Goal: Task Accomplishment & Management: Manage account settings

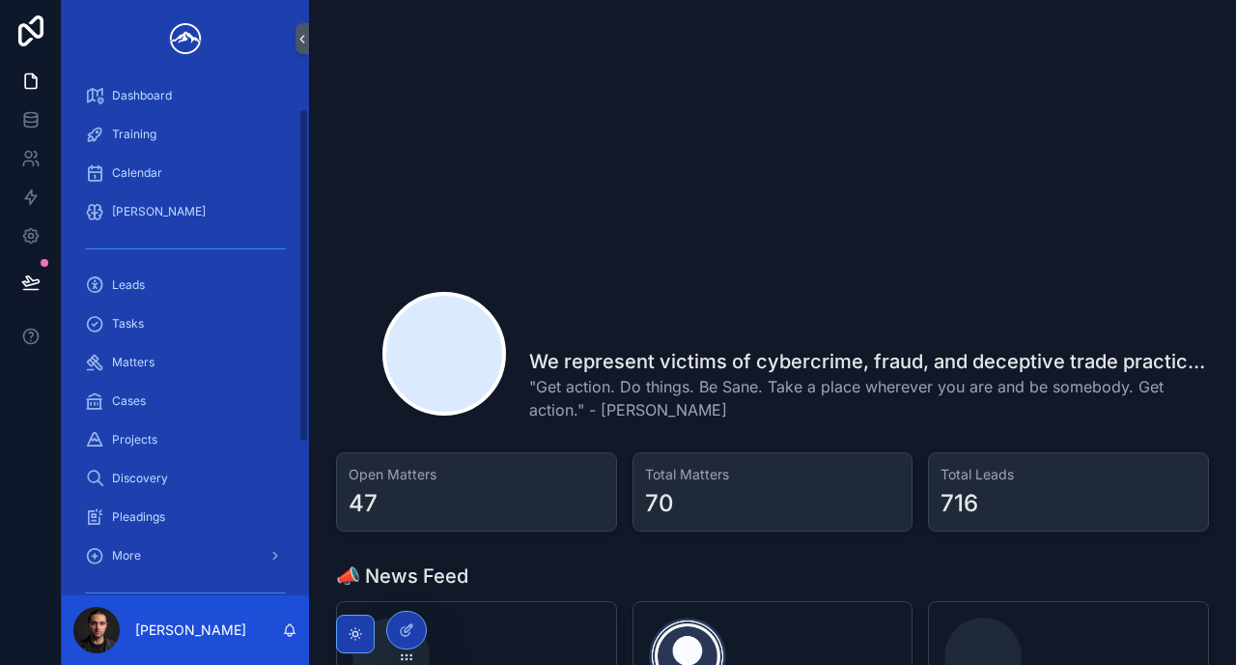
scroll to position [52, 0]
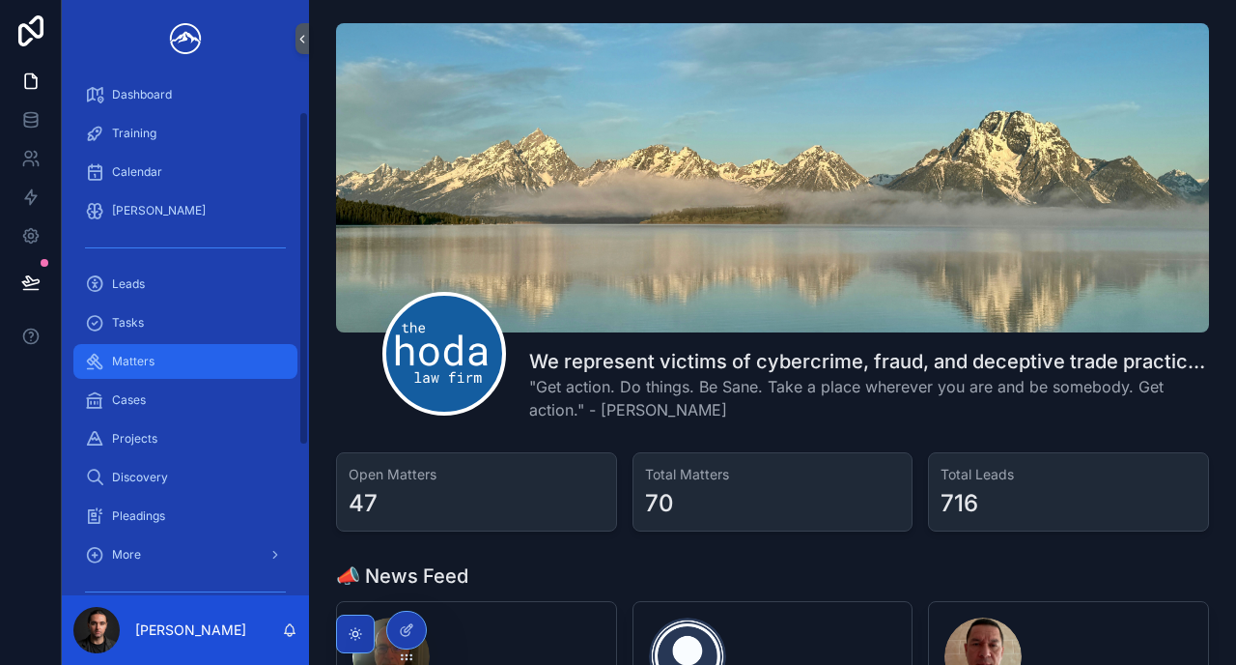
click at [138, 359] on span "Matters" at bounding box center [133, 361] width 42 height 15
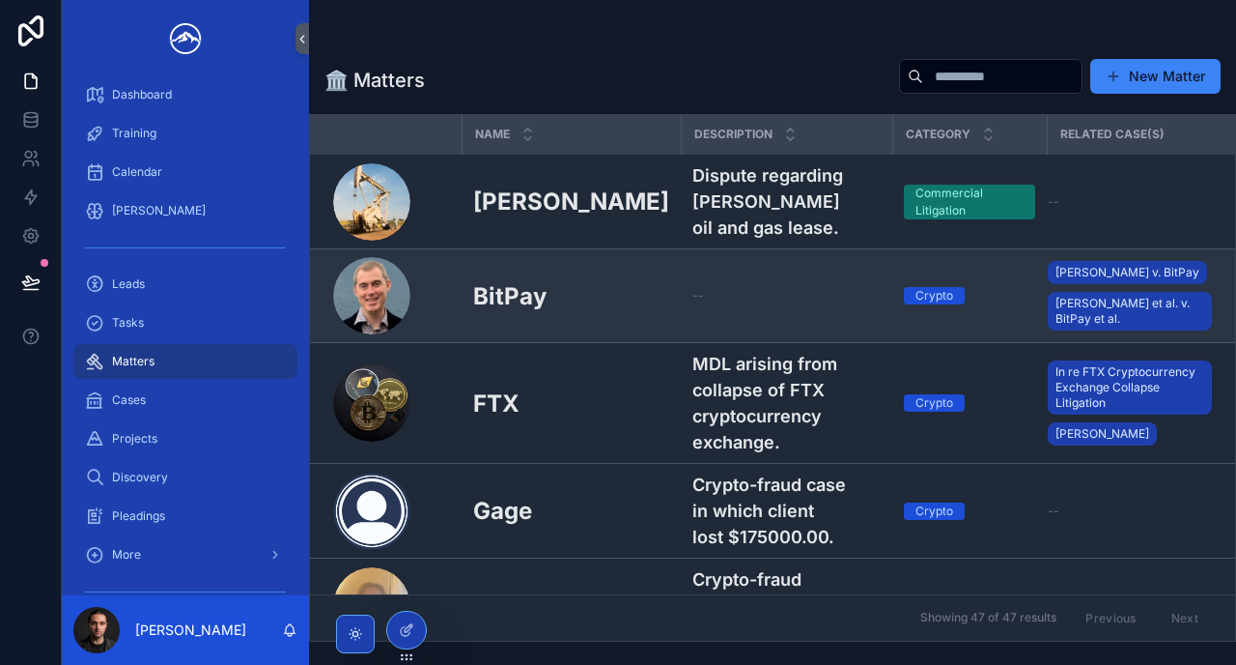
scroll to position [301, 0]
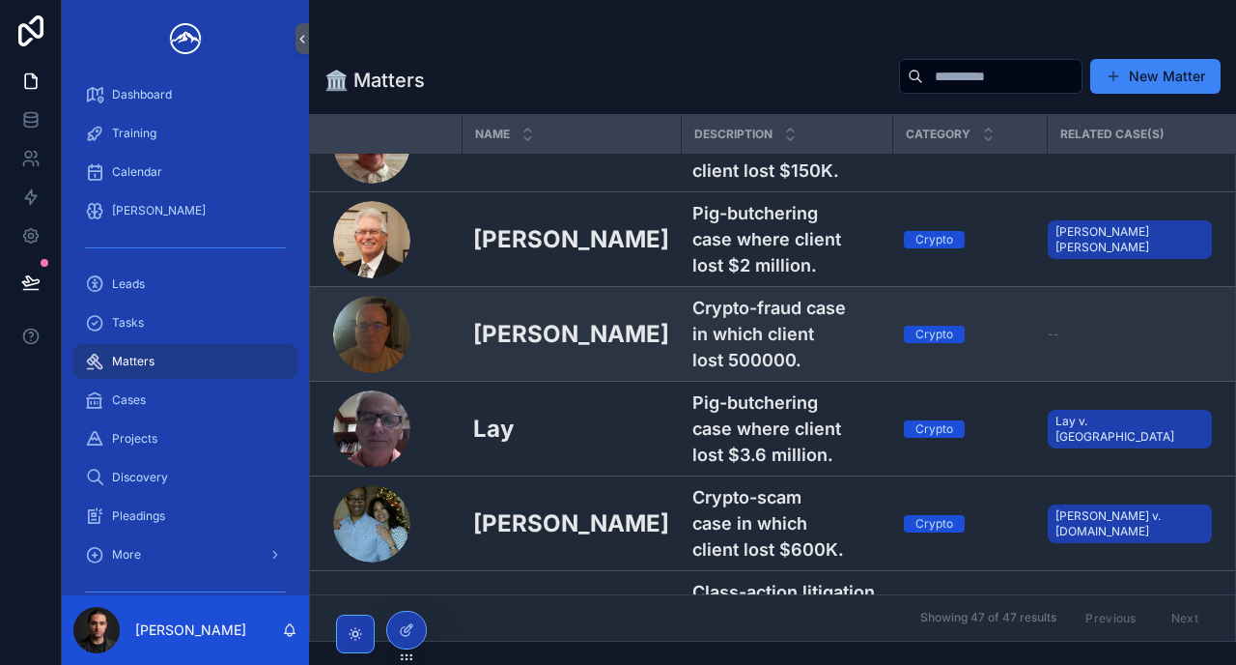
click at [512, 318] on h2 "[PERSON_NAME]" at bounding box center [571, 334] width 196 height 32
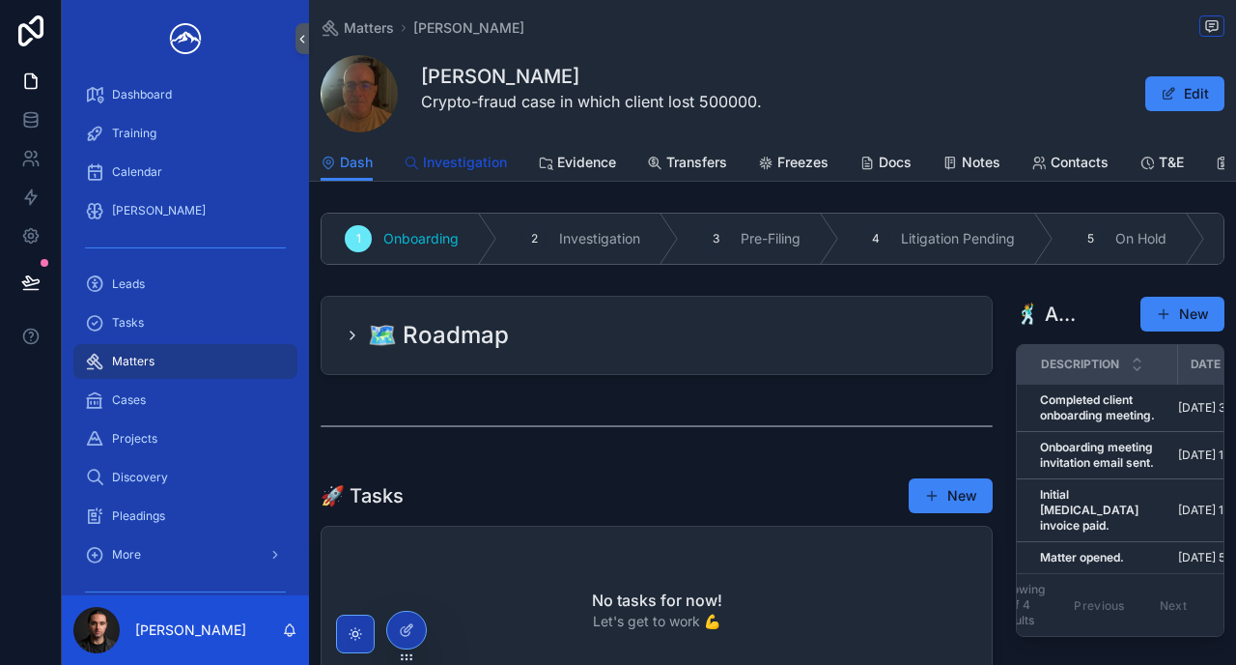
click at [451, 156] on span "Investigation" at bounding box center [465, 162] width 84 height 19
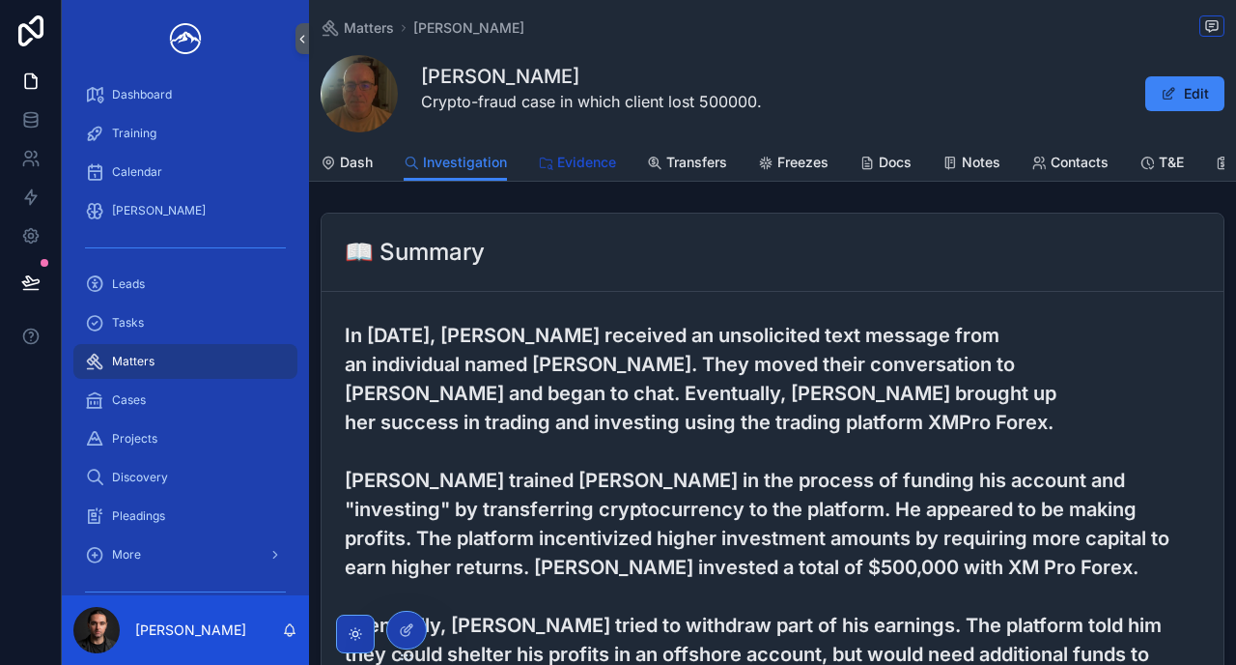
click at [578, 157] on span "Evidence" at bounding box center [586, 162] width 59 height 19
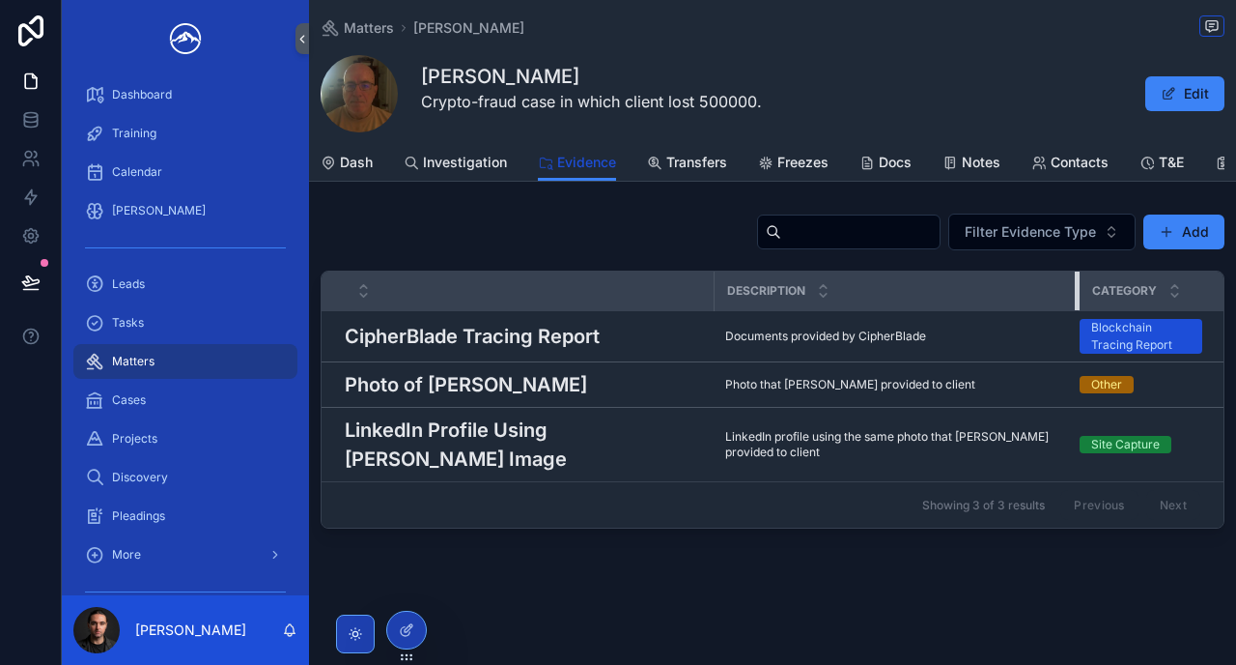
drag, startPoint x: 1104, startPoint y: 296, endPoint x: 1077, endPoint y: 299, distance: 27.3
click at [1077, 299] on div "scrollable content" at bounding box center [1079, 290] width 8 height 39
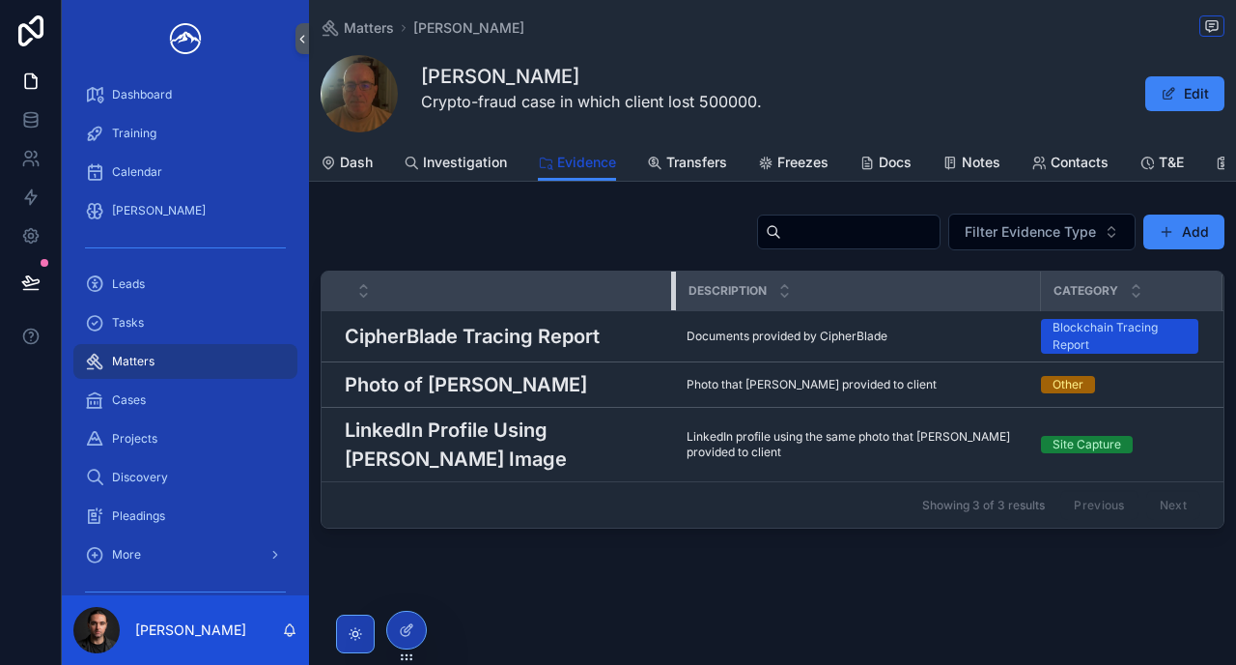
drag, startPoint x: 709, startPoint y: 302, endPoint x: 670, endPoint y: 303, distance: 38.6
click at [671, 303] on div "scrollable content" at bounding box center [675, 290] width 8 height 39
click at [451, 171] on span "Investigation" at bounding box center [465, 162] width 84 height 19
click at [220, 356] on div "Matters" at bounding box center [185, 361] width 201 height 31
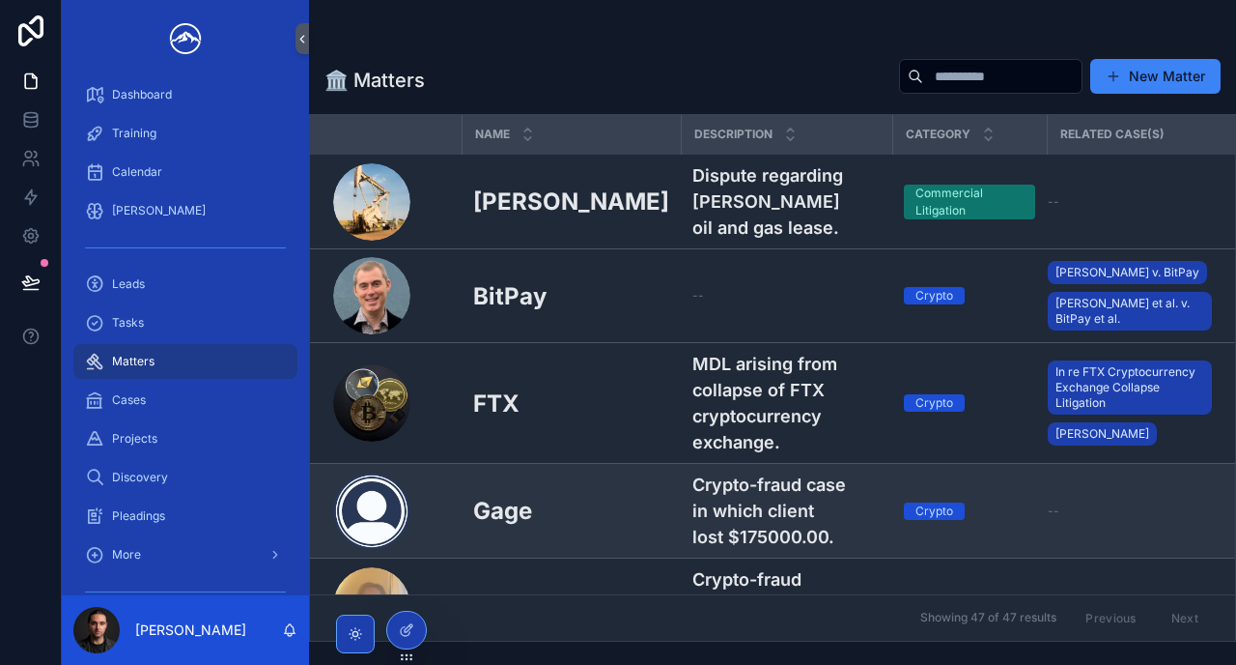
click at [506, 502] on h2 "Gage" at bounding box center [502, 511] width 59 height 32
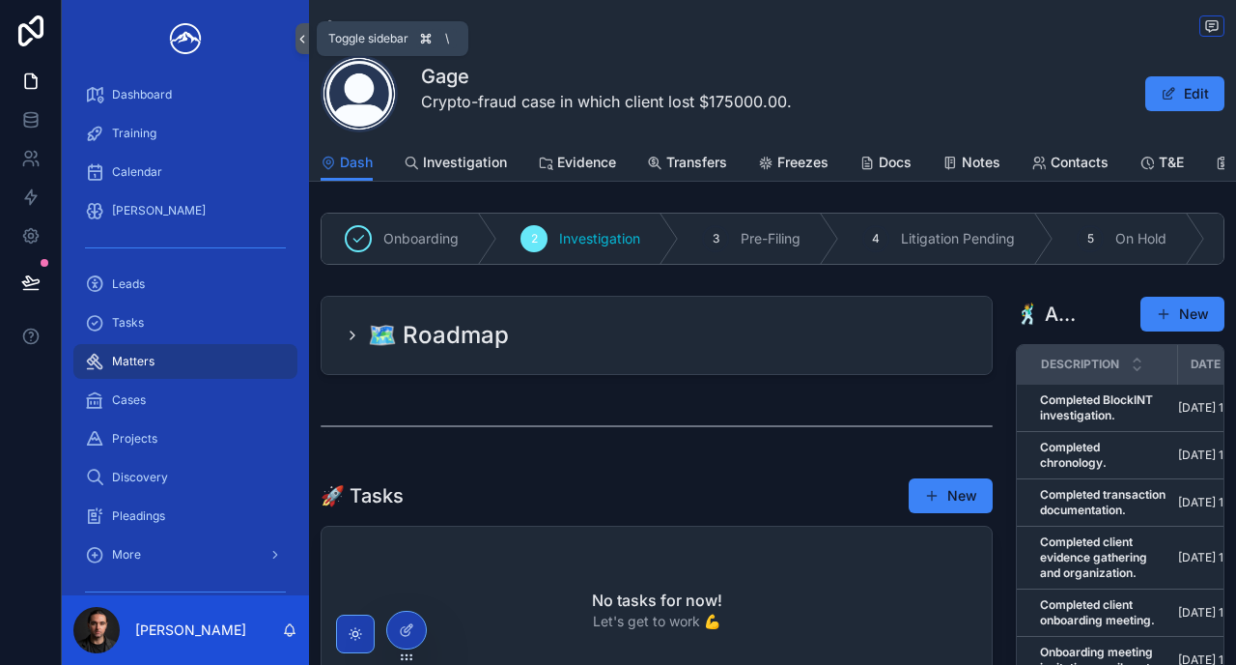
click at [301, 35] on icon "scrollable content" at bounding box center [303, 39] width 14 height 14
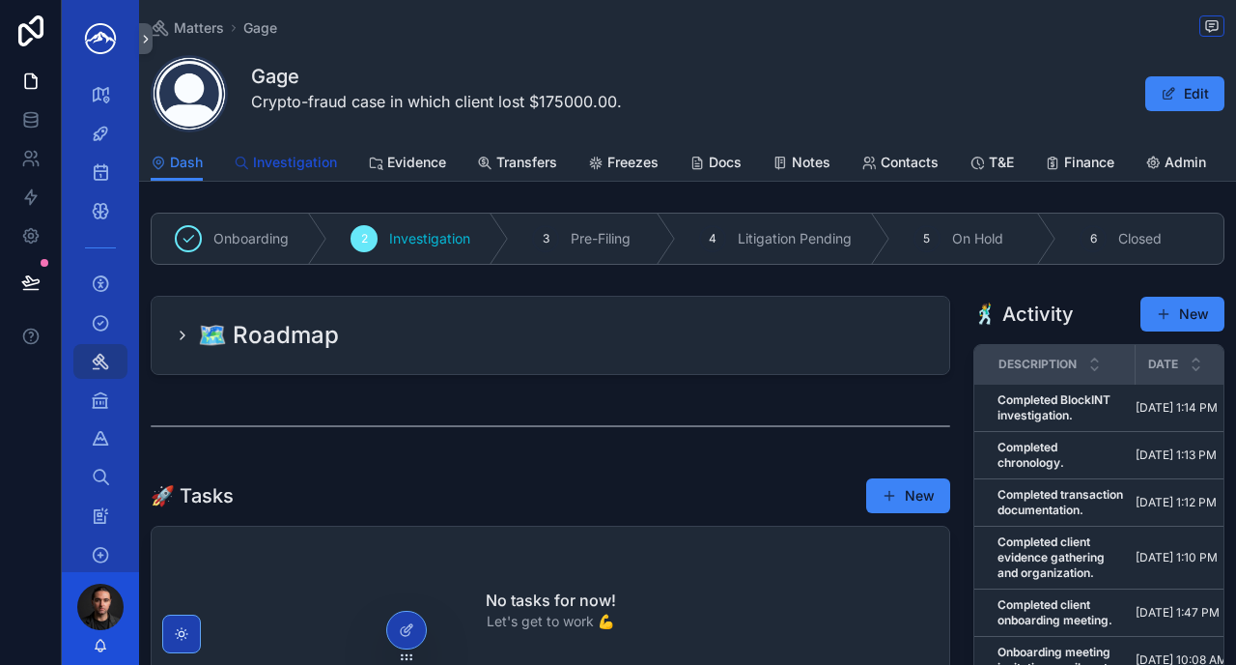
click at [329, 166] on span "Investigation" at bounding box center [295, 162] width 84 height 19
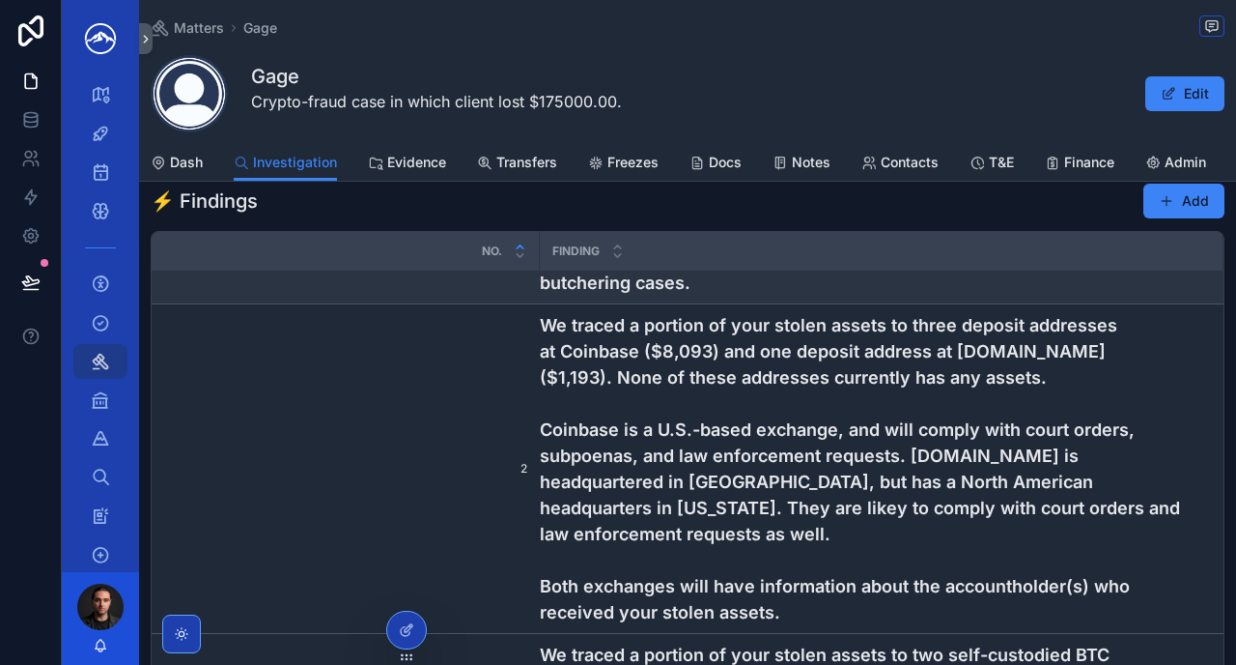
scroll to position [199, 0]
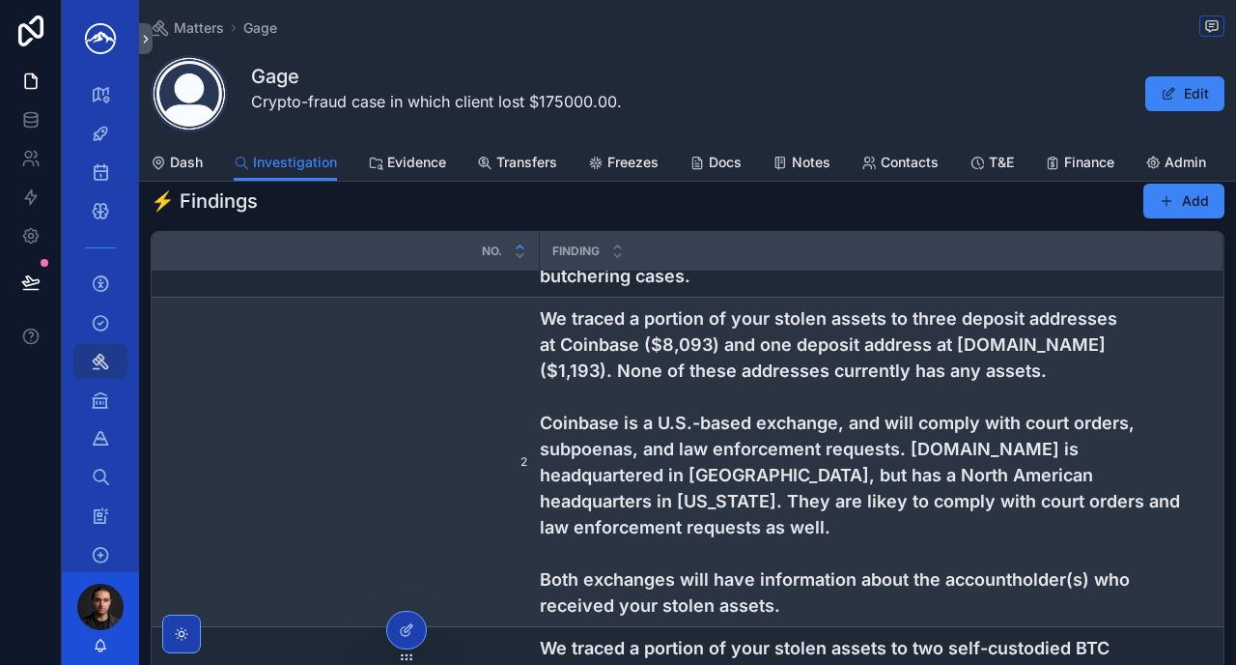
click at [783, 490] on h4 "We traced a portion of your stolen assets to three deposit addresses at Coinbas…" at bounding box center [870, 461] width 660 height 313
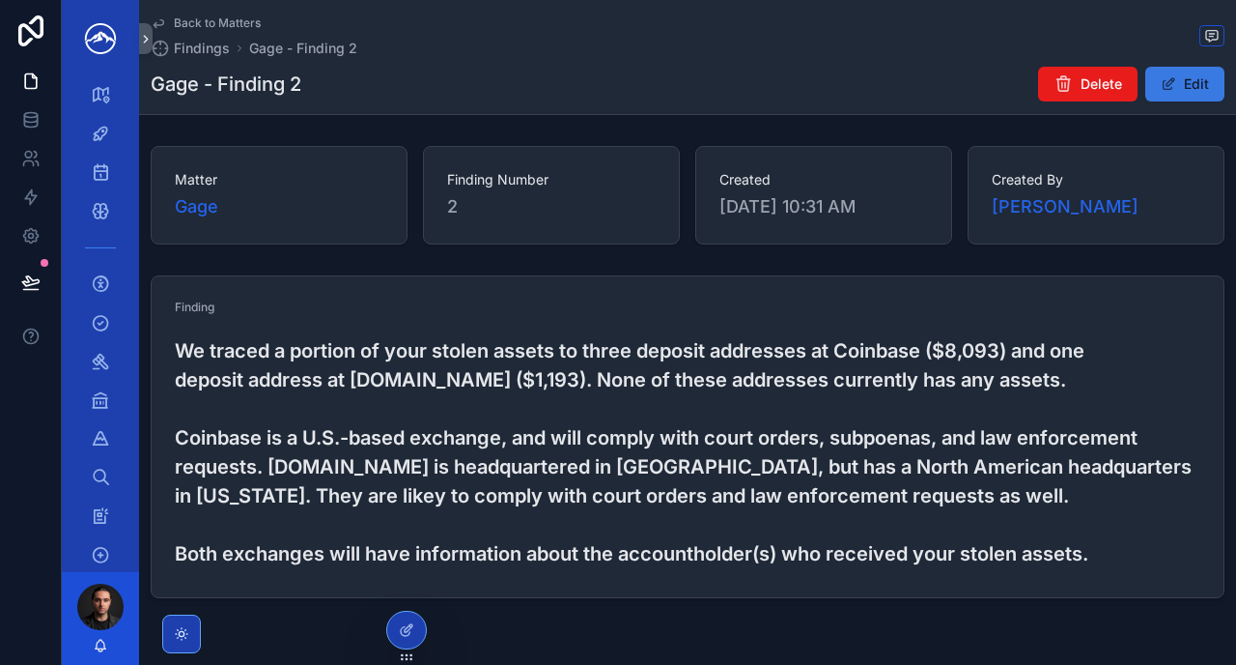
click at [1175, 97] on button "Edit" at bounding box center [1185, 84] width 79 height 35
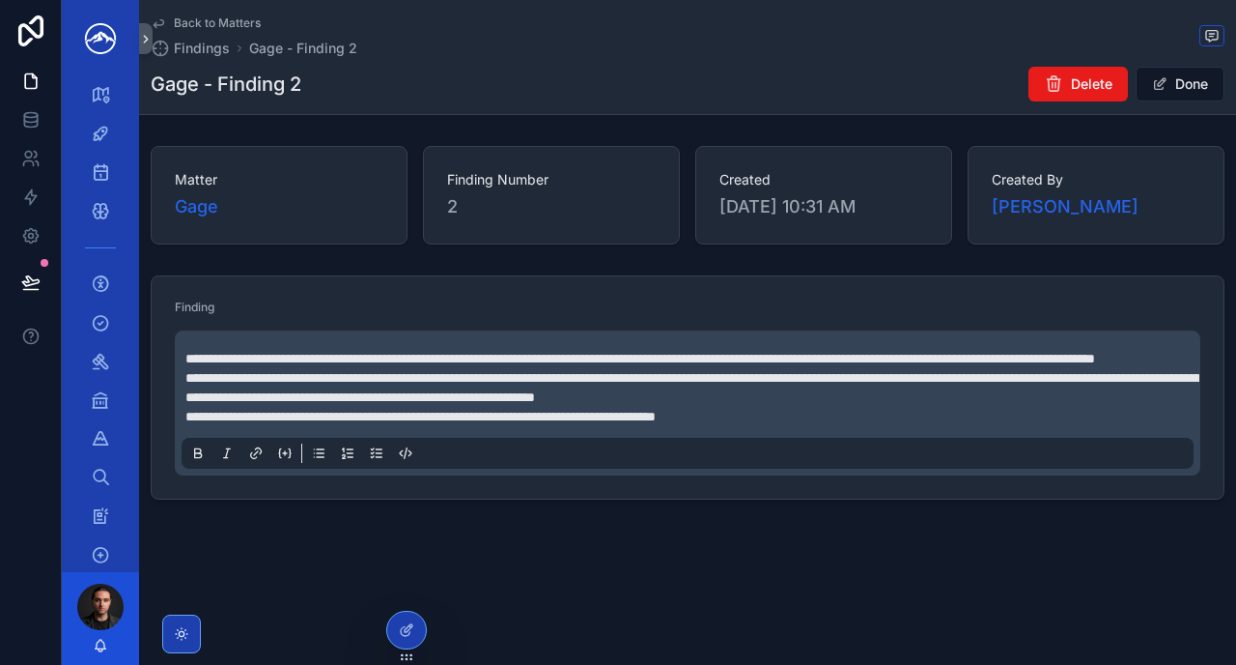
click at [582, 404] on span "**********" at bounding box center [692, 387] width 1015 height 33
click at [1175, 93] on span "Done" at bounding box center [1180, 84] width 89 height 35
click at [1176, 86] on button "Done" at bounding box center [1180, 84] width 89 height 35
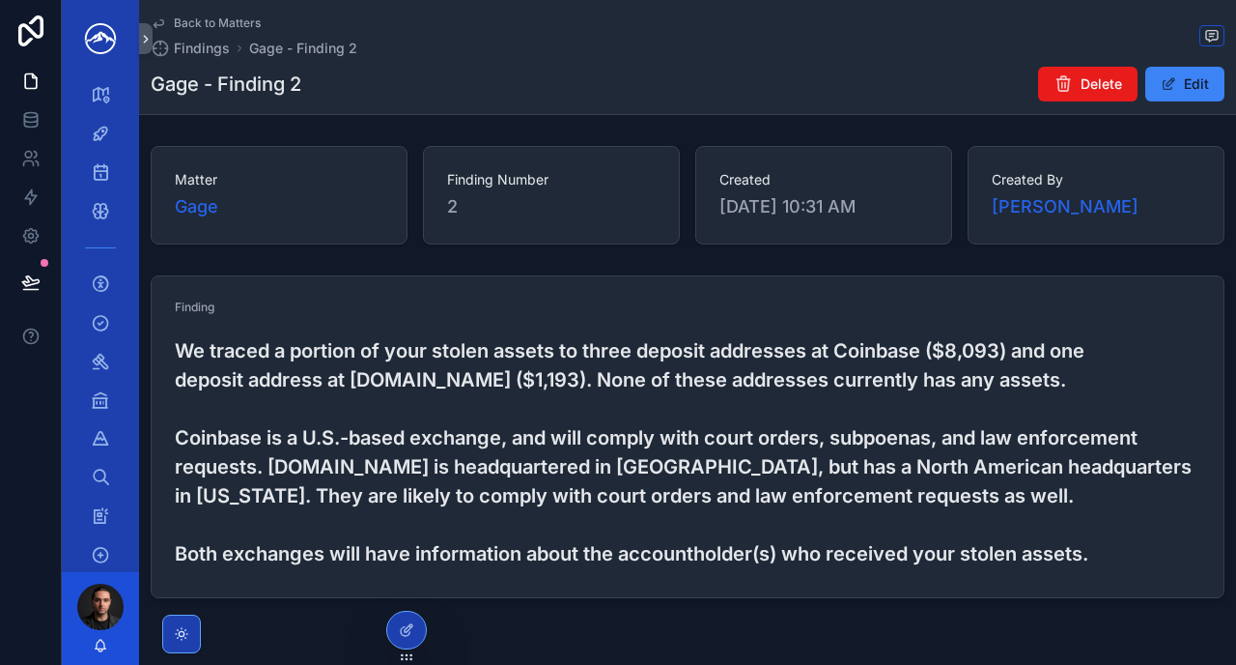
click at [247, 21] on span "Back to Matters" at bounding box center [217, 22] width 87 height 15
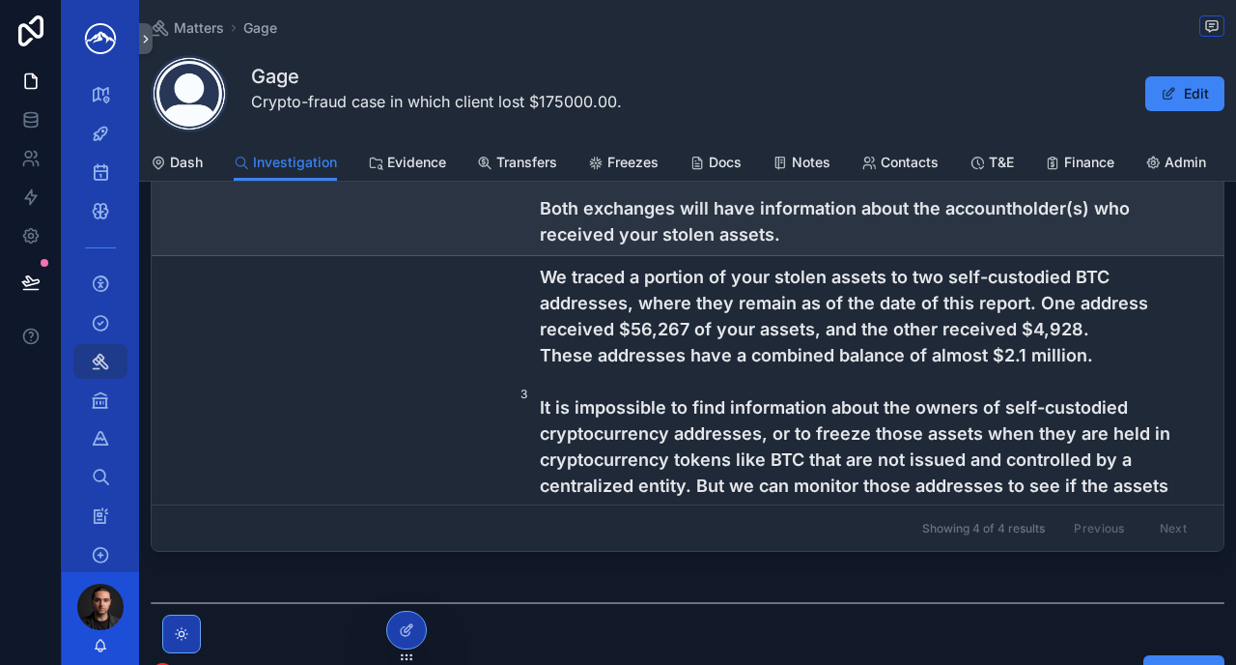
scroll to position [418, 0]
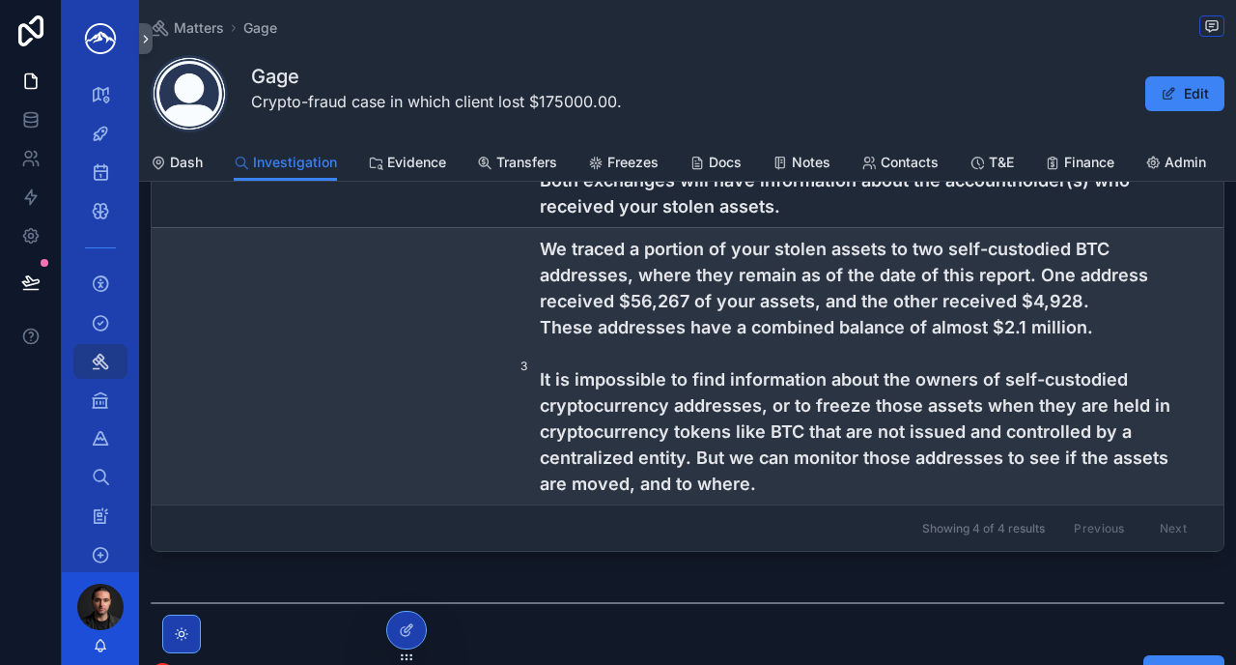
click at [632, 438] on h4 "We traced a portion of your stolen assets to two self-custodied BTC addresses, …" at bounding box center [870, 366] width 660 height 261
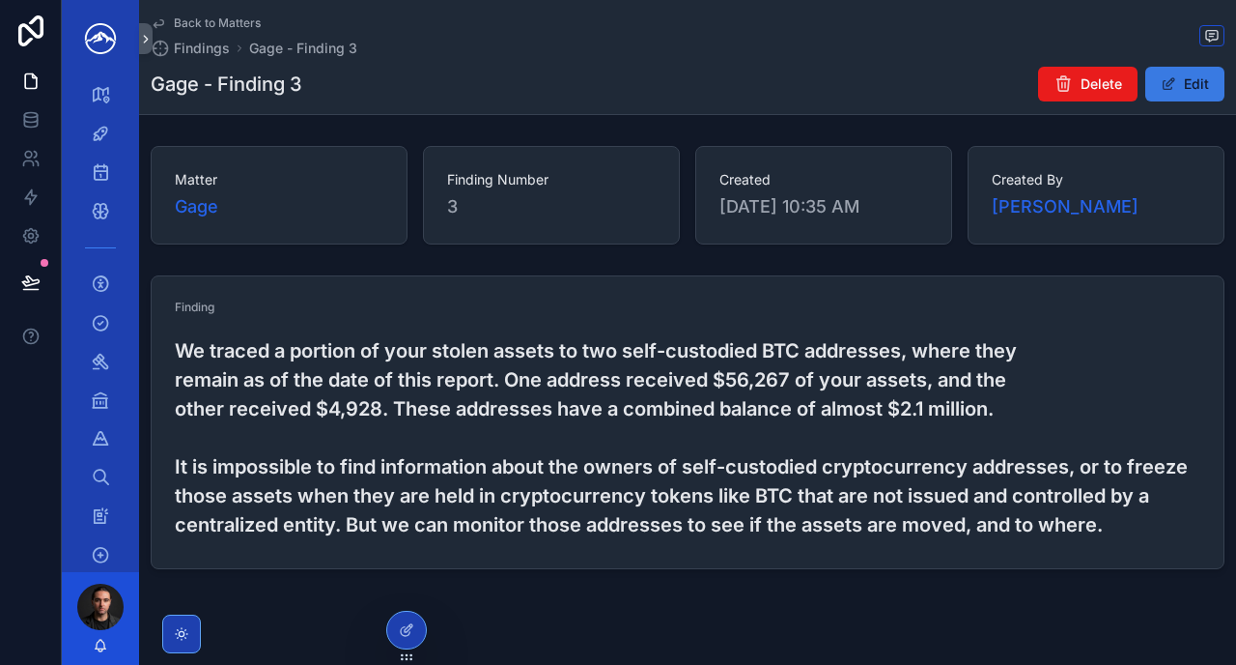
click at [1184, 86] on button "Edit" at bounding box center [1185, 84] width 79 height 35
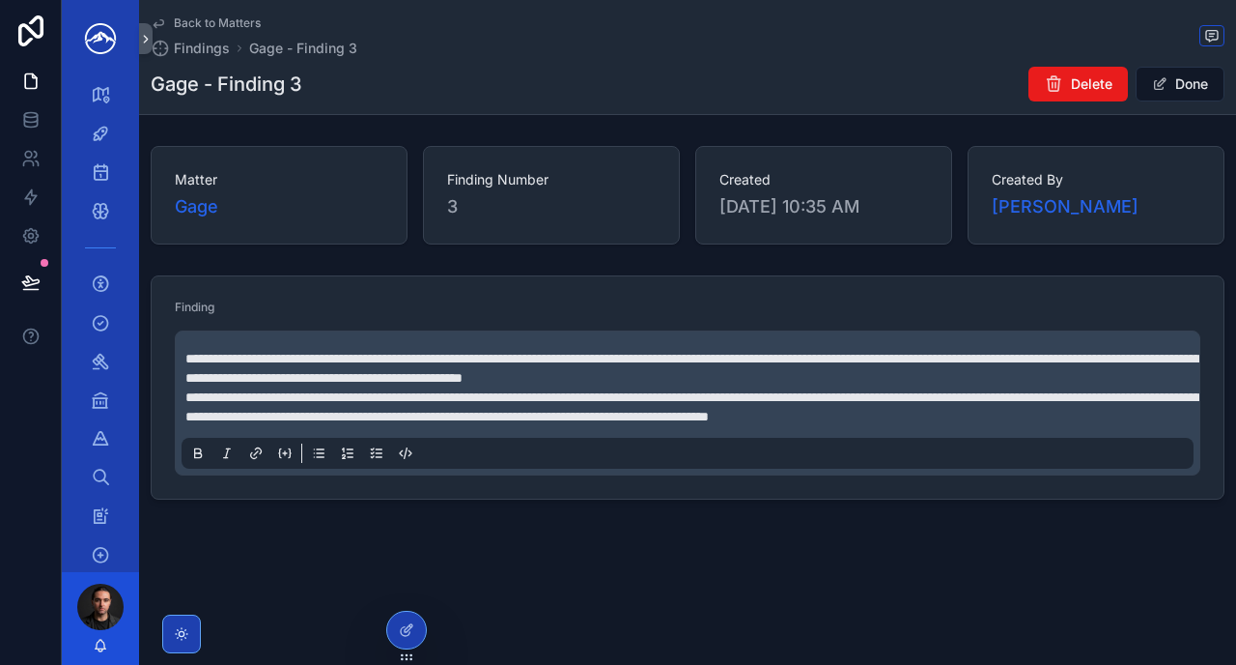
click at [212, 394] on span "**********" at bounding box center [692, 406] width 1015 height 33
click at [1176, 90] on button "Done" at bounding box center [1180, 84] width 89 height 35
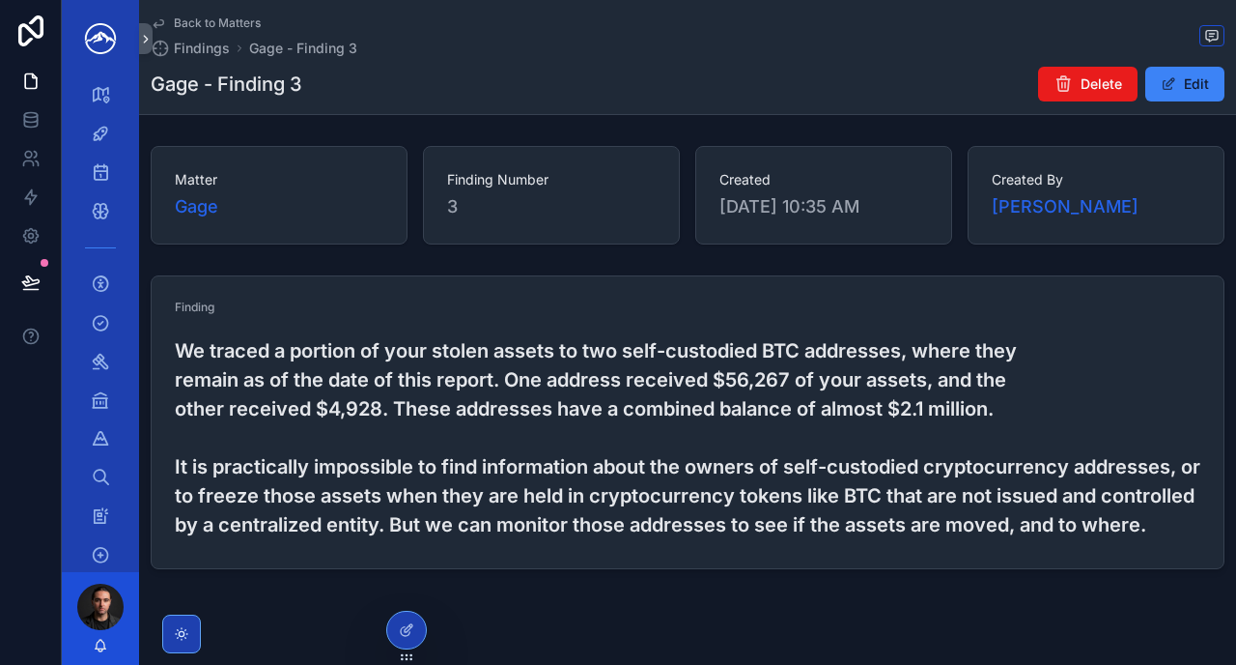
click at [237, 22] on span "Back to Matters" at bounding box center [217, 22] width 87 height 15
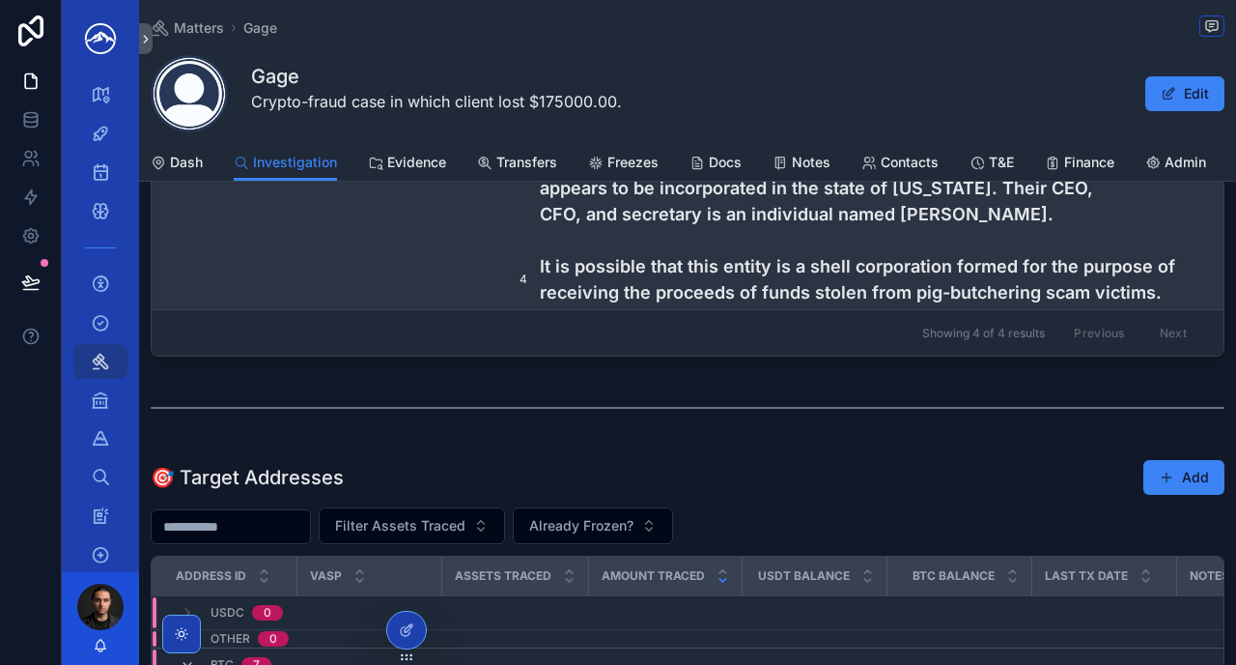
scroll to position [588, 0]
click at [604, 264] on h4 "LW Service, Inc., the recipient of your $10,000 wire transfer, appears to be in…" at bounding box center [870, 278] width 660 height 261
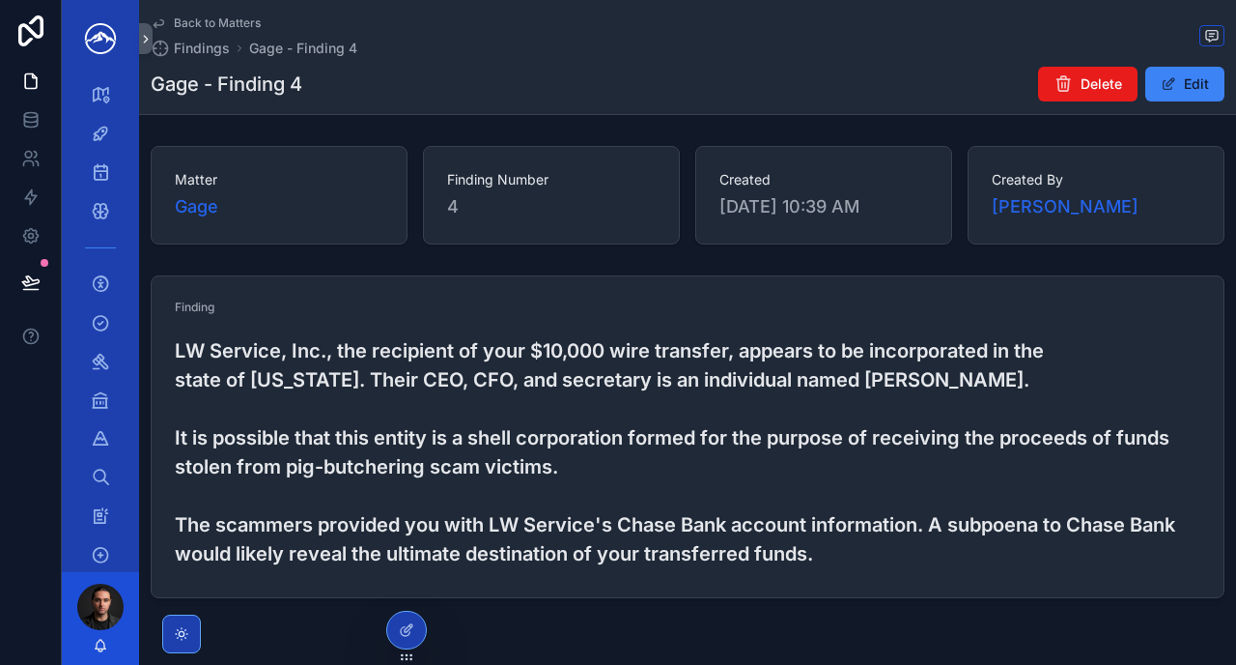
scroll to position [28, 0]
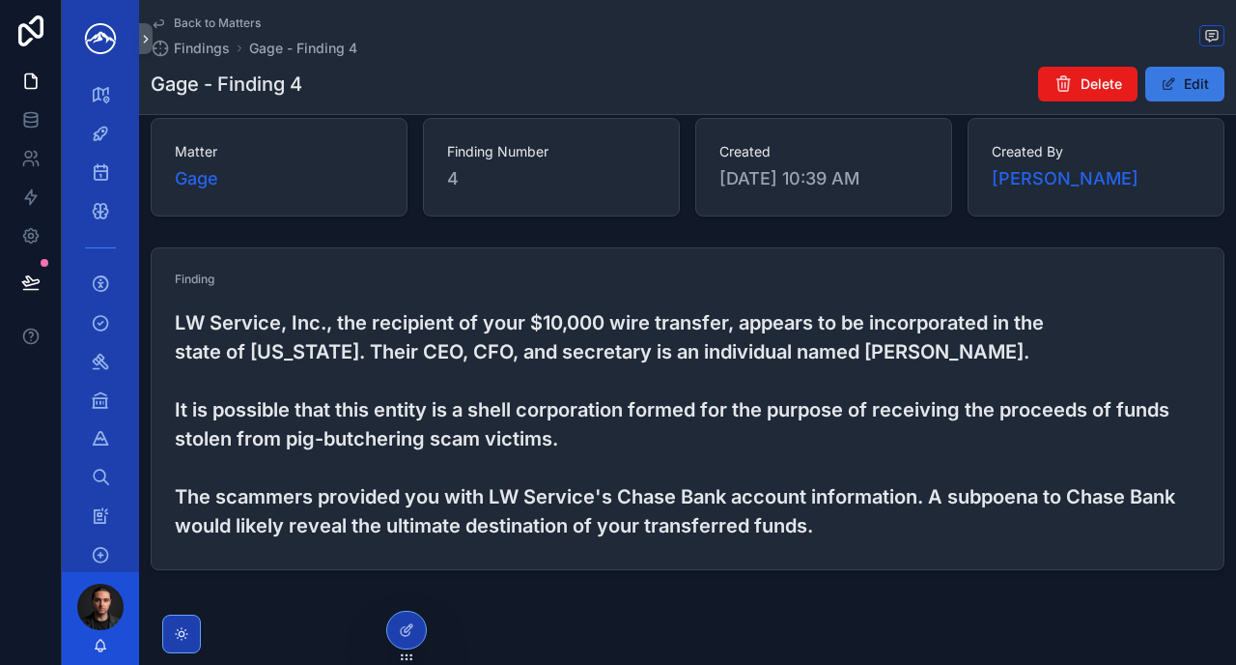
click at [1188, 94] on button "Edit" at bounding box center [1185, 84] width 79 height 35
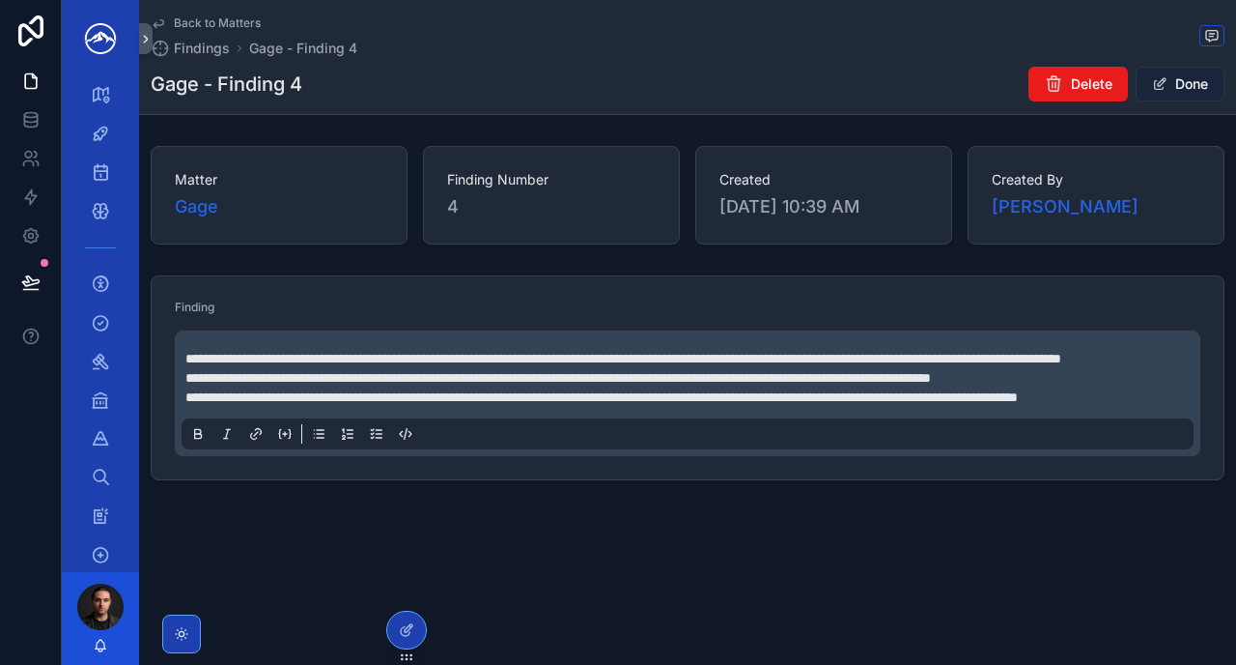
scroll to position [0, 0]
click at [1159, 387] on p "**********" at bounding box center [691, 377] width 1012 height 19
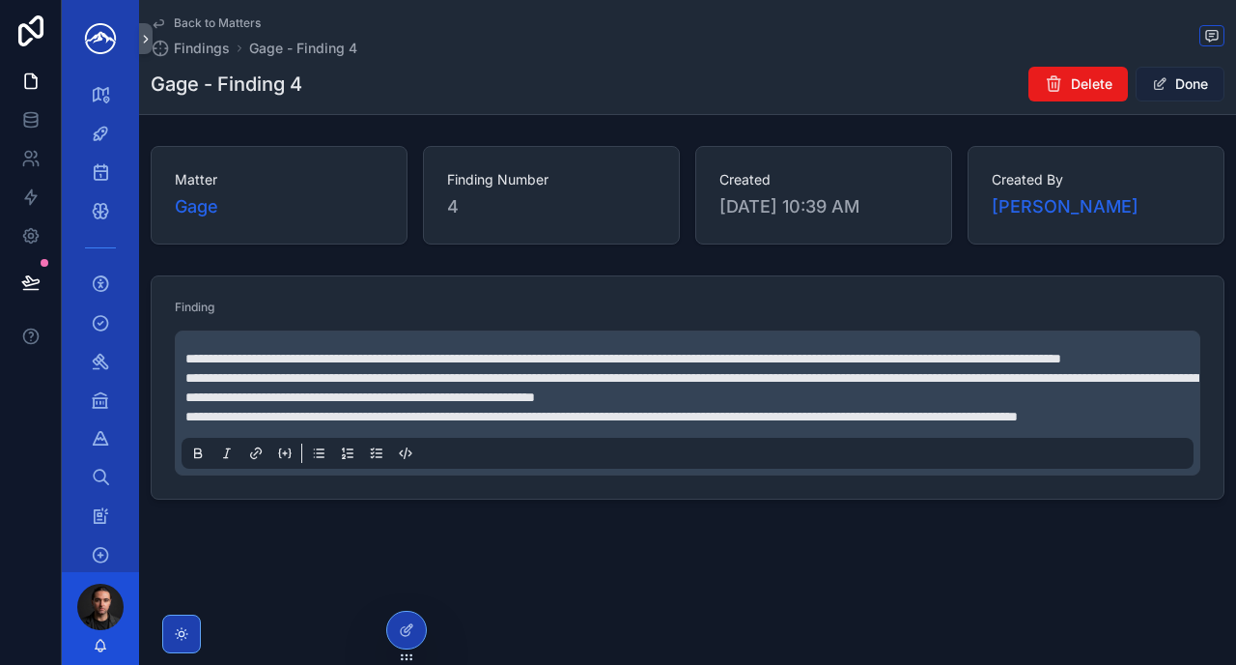
click at [1176, 89] on button "Done" at bounding box center [1180, 84] width 89 height 35
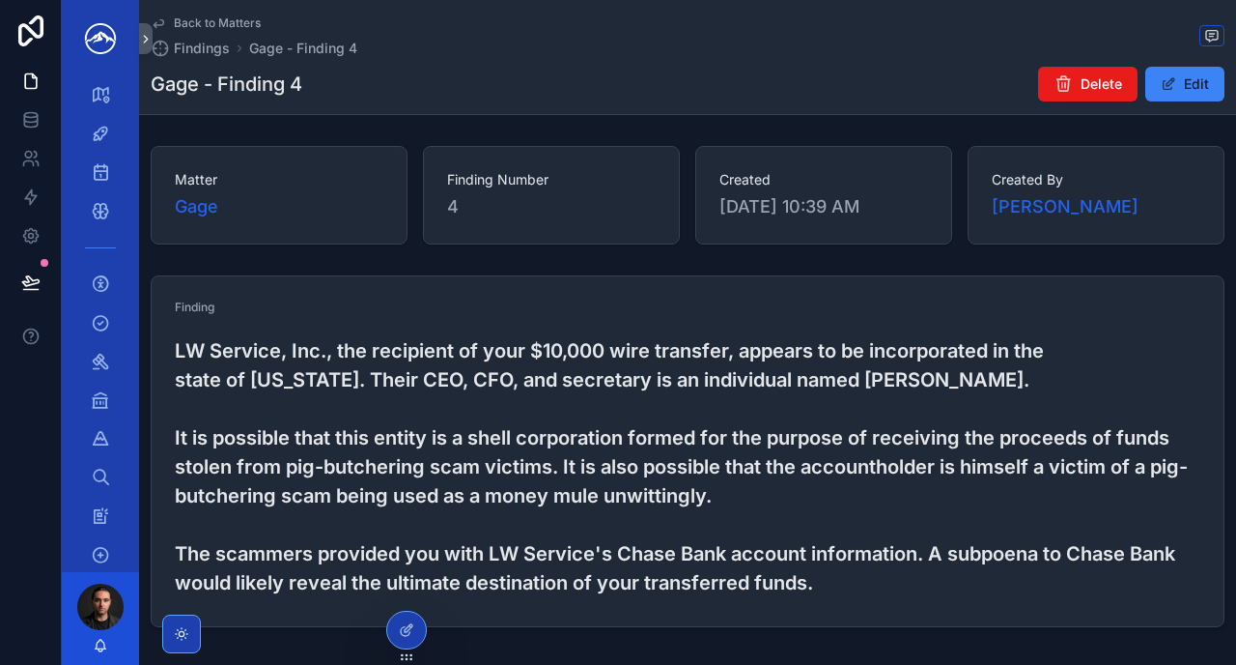
click at [197, 28] on span "Back to Matters" at bounding box center [217, 22] width 87 height 15
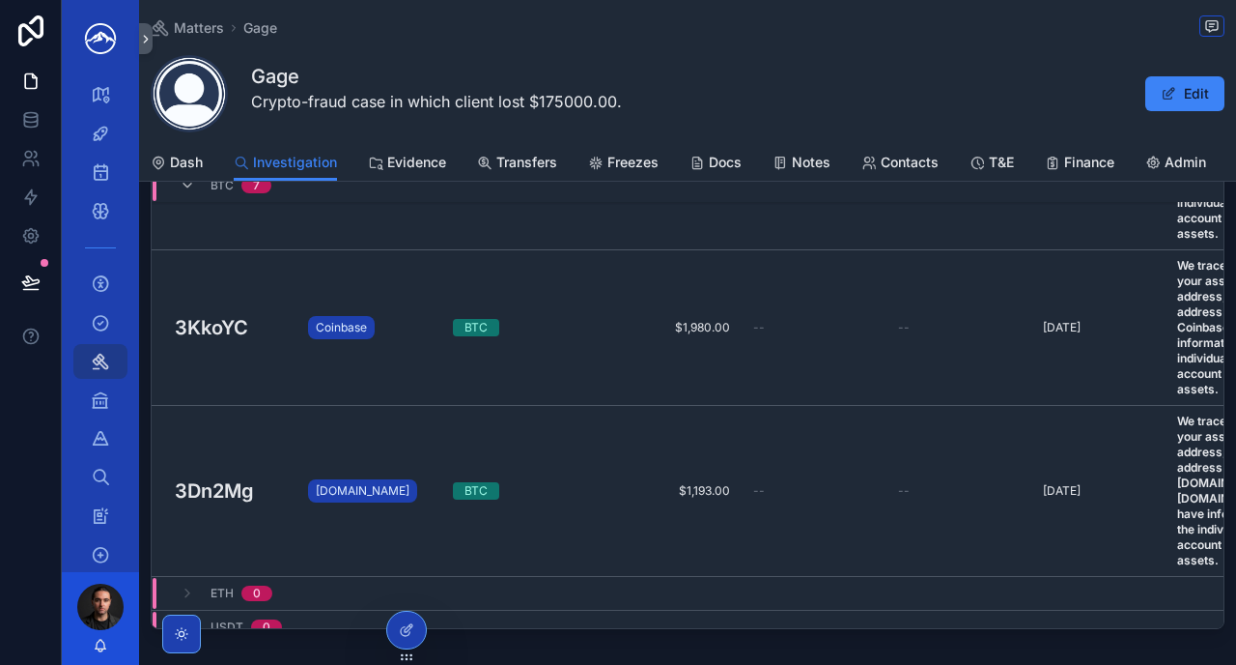
scroll to position [2583, 0]
